Goal: Task Accomplishment & Management: Manage account settings

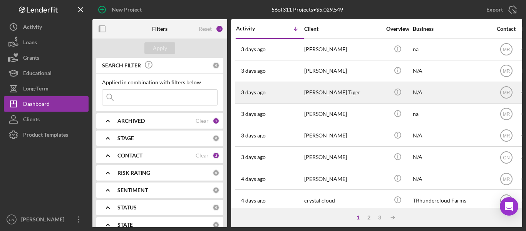
click at [328, 90] on div "[PERSON_NAME] Tiger" at bounding box center [342, 92] width 77 height 20
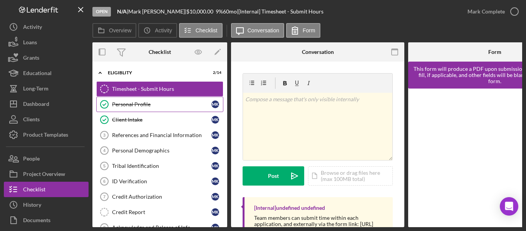
click at [128, 100] on link "Personal Profile Personal Profile M K" at bounding box center [159, 104] width 127 height 15
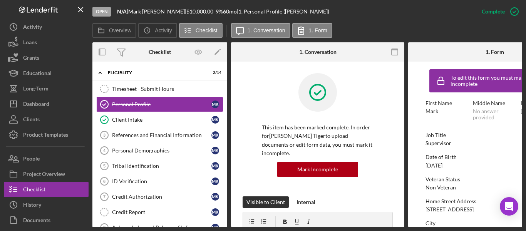
scroll to position [39, 0]
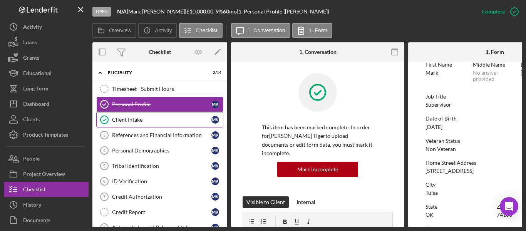
click at [132, 119] on div "Client Intake" at bounding box center [161, 120] width 99 height 6
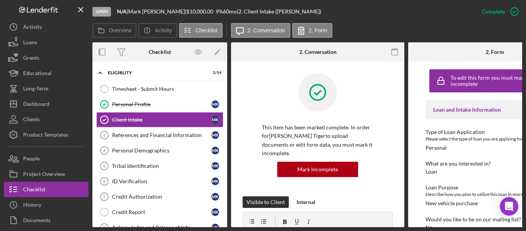
scroll to position [39, 0]
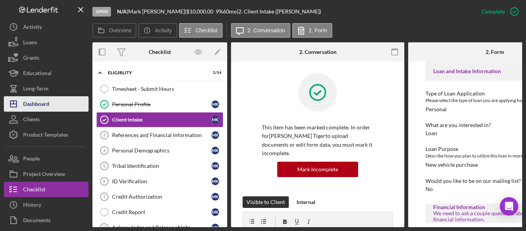
click at [29, 102] on div "Dashboard" at bounding box center [36, 104] width 26 height 17
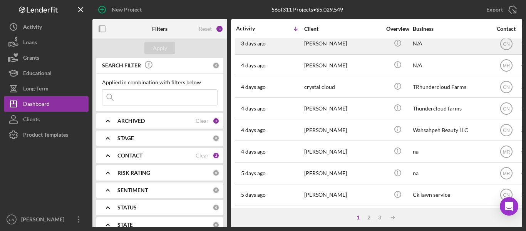
scroll to position [116, 0]
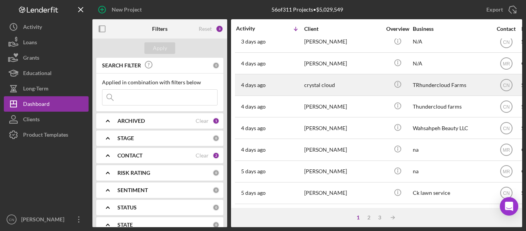
click at [255, 82] on time "4 days ago" at bounding box center [253, 85] width 25 height 6
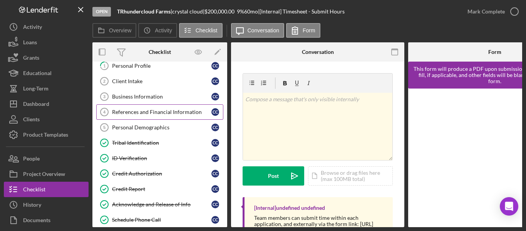
scroll to position [77, 0]
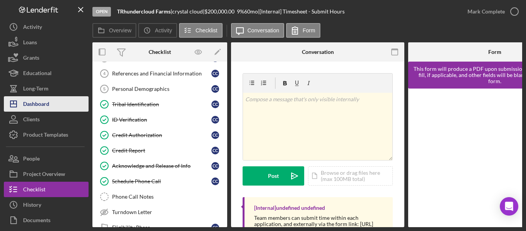
click at [50, 103] on button "Icon/Dashboard Dashboard" at bounding box center [46, 103] width 85 height 15
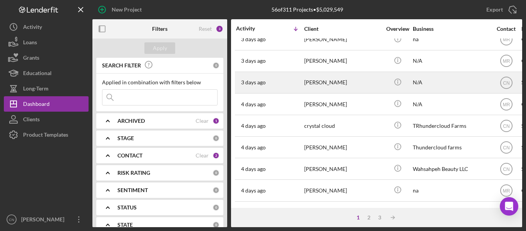
scroll to position [77, 0]
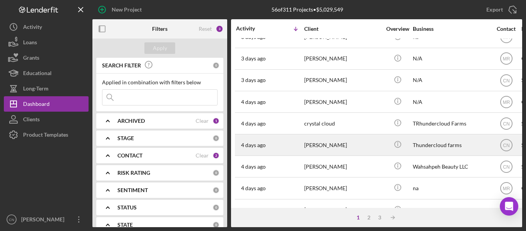
click at [320, 145] on div "[PERSON_NAME]" at bounding box center [342, 145] width 77 height 20
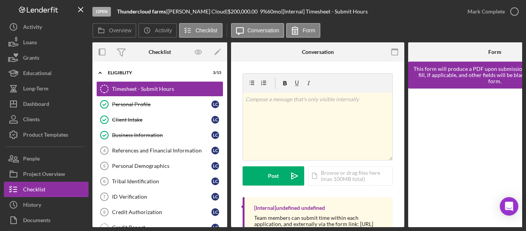
scroll to position [39, 0]
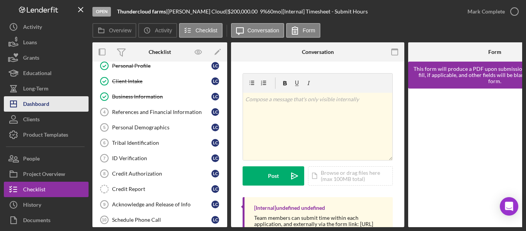
click at [49, 100] on div "Dashboard" at bounding box center [36, 104] width 26 height 17
